Goal: Transaction & Acquisition: Download file/media

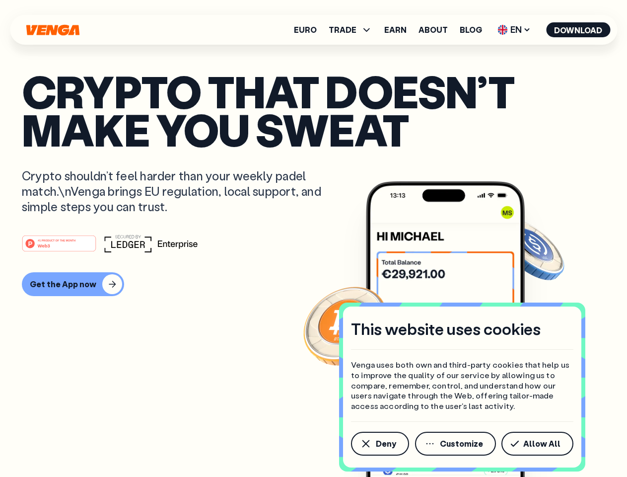
click at [313, 238] on div "#1 PRODUCT OF THE MONTH Web3" at bounding box center [314, 243] width 584 height 18
click at [379, 444] on span "Deny" at bounding box center [386, 444] width 20 height 8
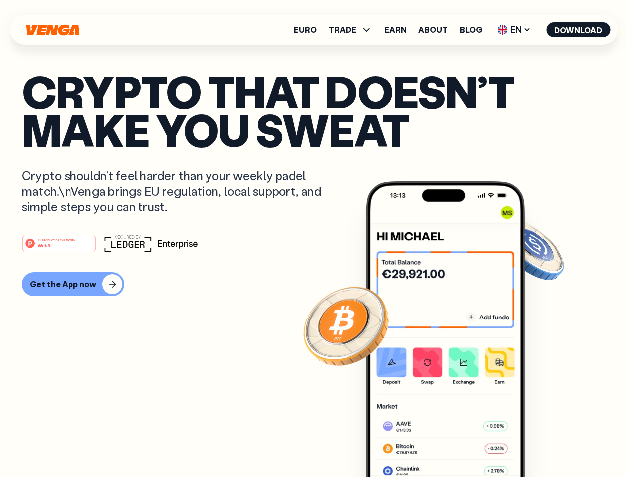
click at [456, 444] on img at bounding box center [445, 347] width 159 height 333
click at [539, 444] on article "Crypto that doesn’t make you sweat Crypto shouldn’t feel harder than your weekl…" at bounding box center [314, 258] width 584 height 373
click at [354, 30] on span "TRADE" at bounding box center [343, 30] width 28 height 8
click at [515, 30] on span "EN" at bounding box center [514, 30] width 40 height 16
click at [579, 30] on button "Download" at bounding box center [578, 29] width 64 height 15
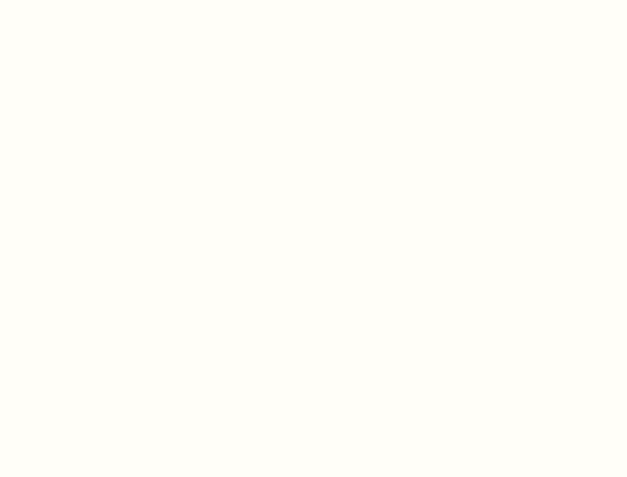
click at [72, 0] on html "This website uses cookies Venga uses both own and third-party cookies that help…" at bounding box center [313, 0] width 627 height 0
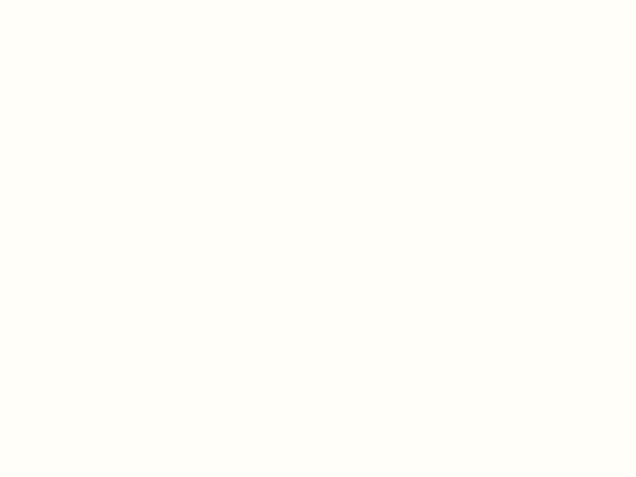
click at [61, 0] on html "This website uses cookies Venga uses both own and third-party cookies that help…" at bounding box center [318, 0] width 636 height 0
